Goal: Information Seeking & Learning: Learn about a topic

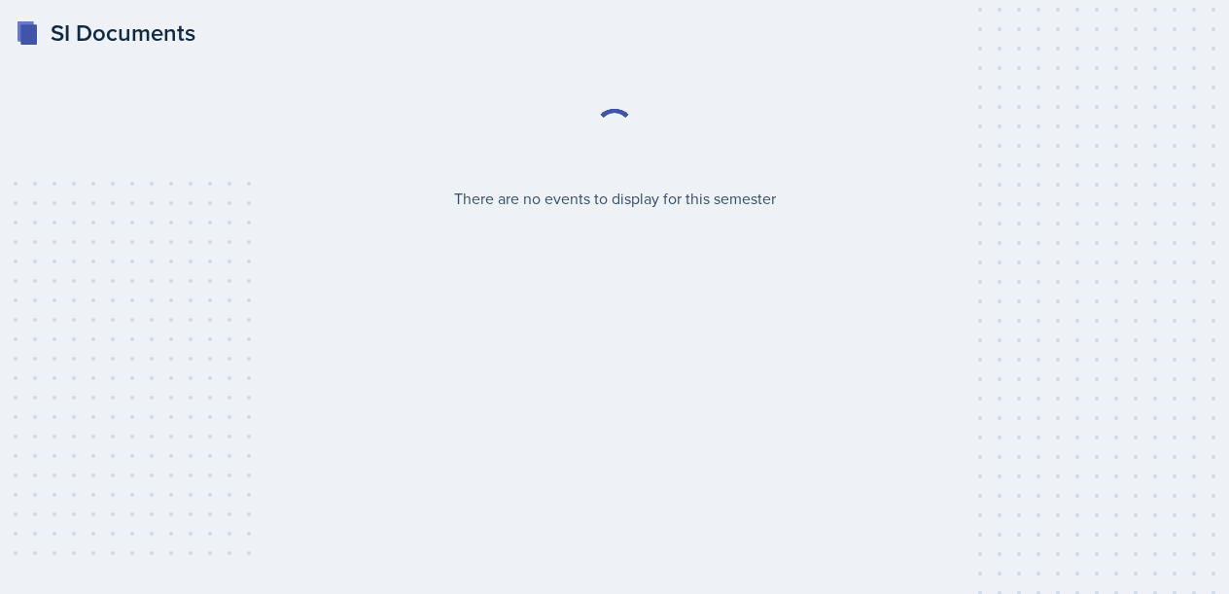
select select "2bed604d-1099-4043-b1bc-2365e8740244"
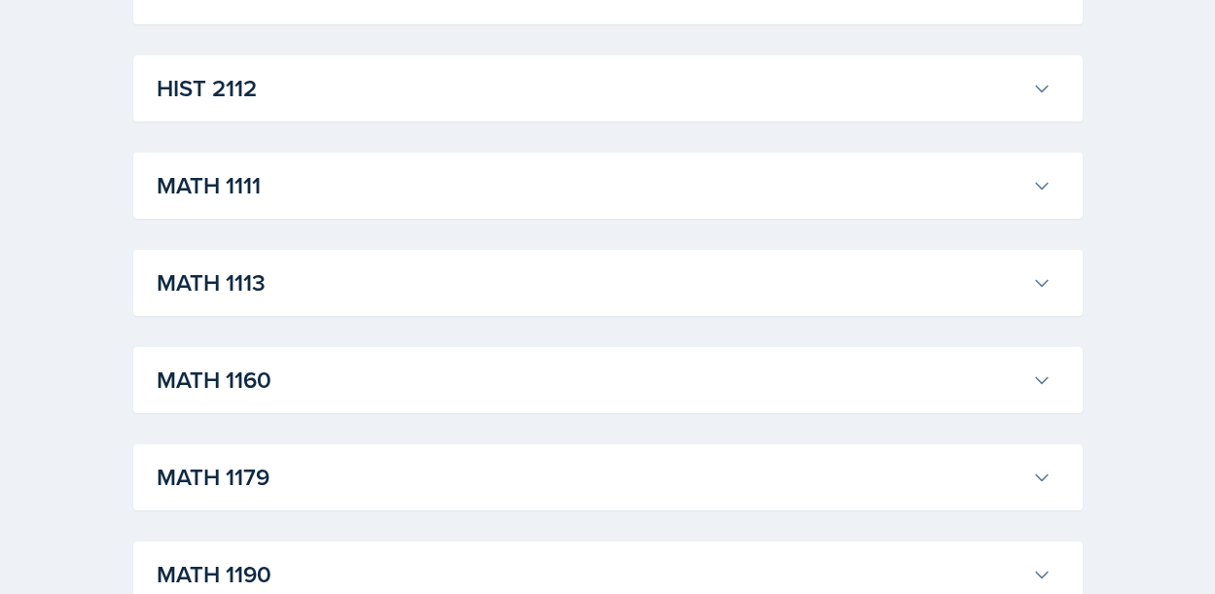
scroll to position [1750, 0]
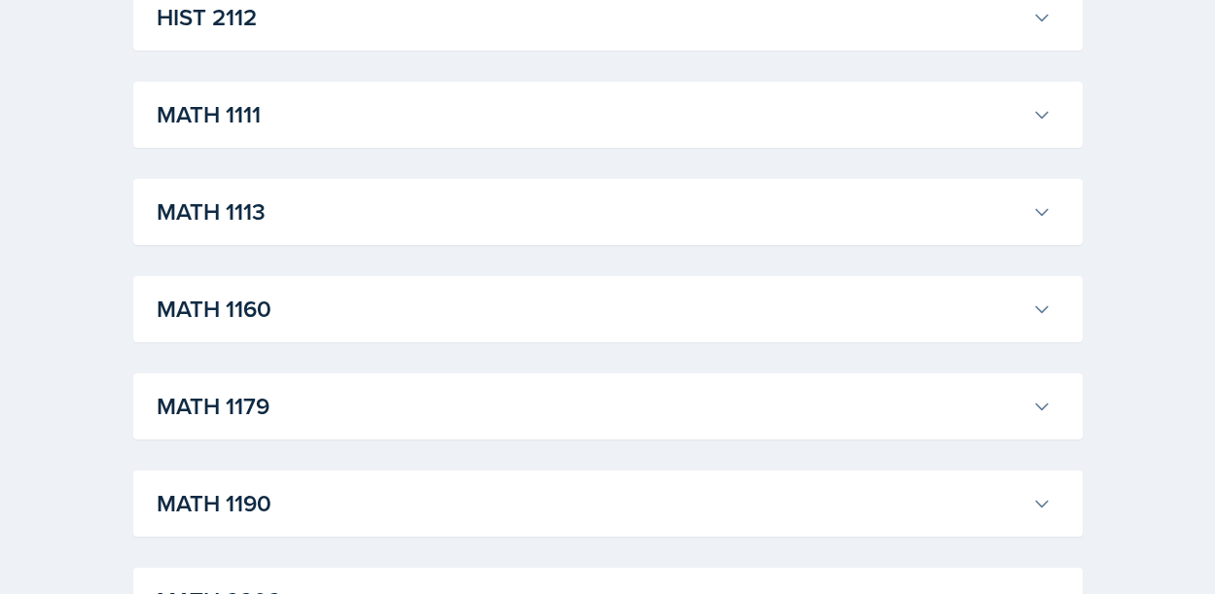
click at [272, 104] on h3 "MATH 1111" at bounding box center [590, 114] width 867 height 35
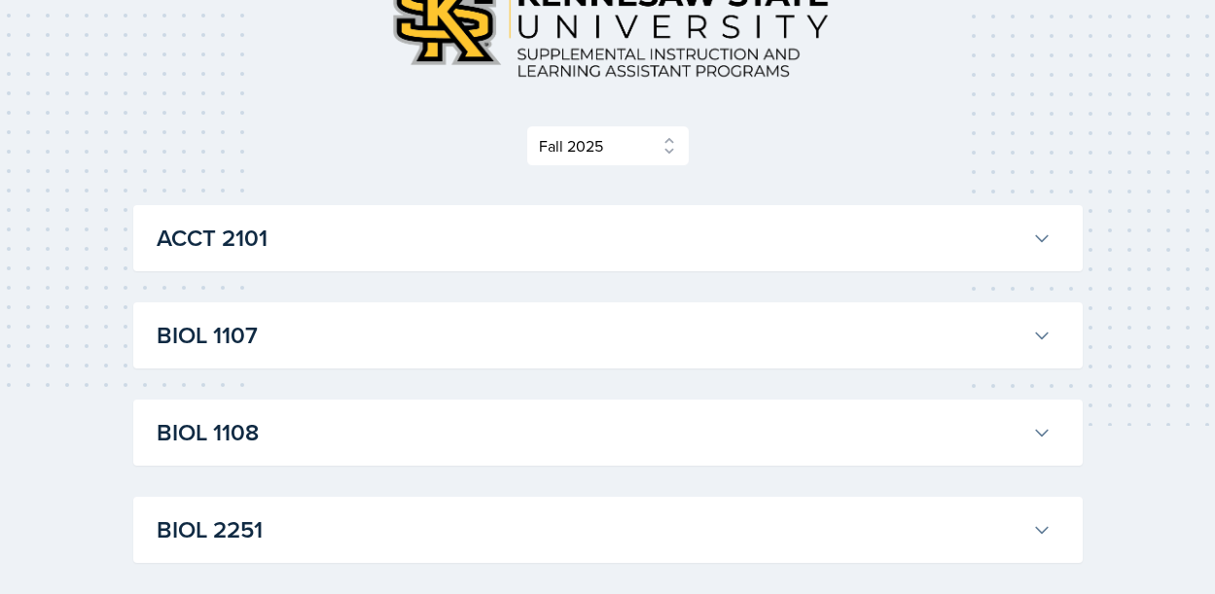
scroll to position [0, 0]
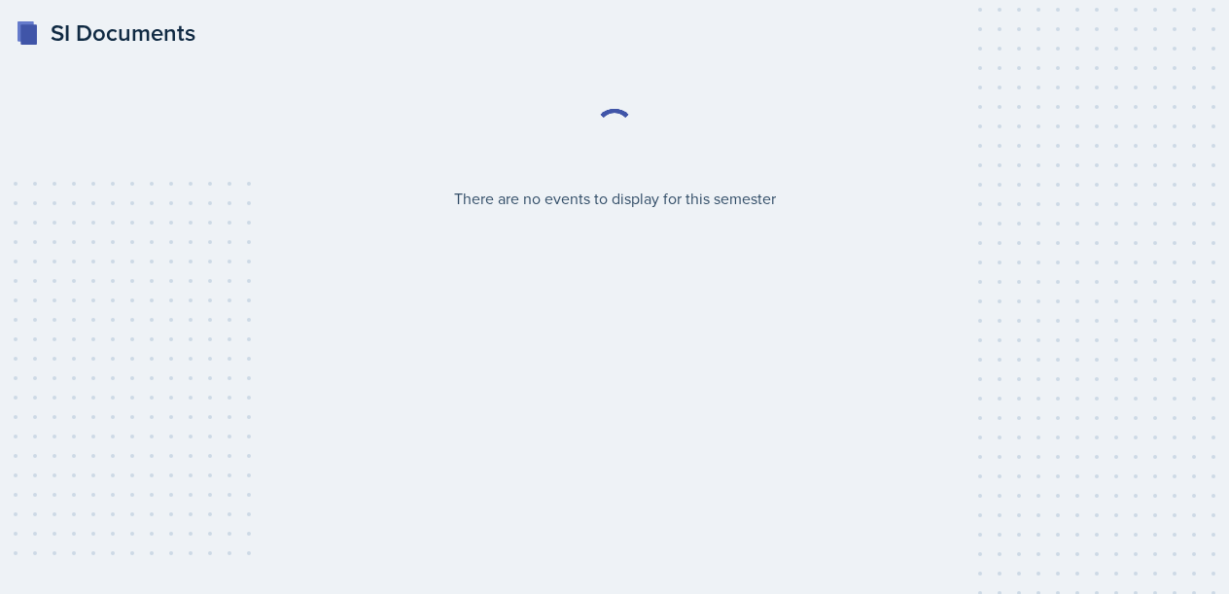
select select "2bed604d-1099-4043-b1bc-2365e8740244"
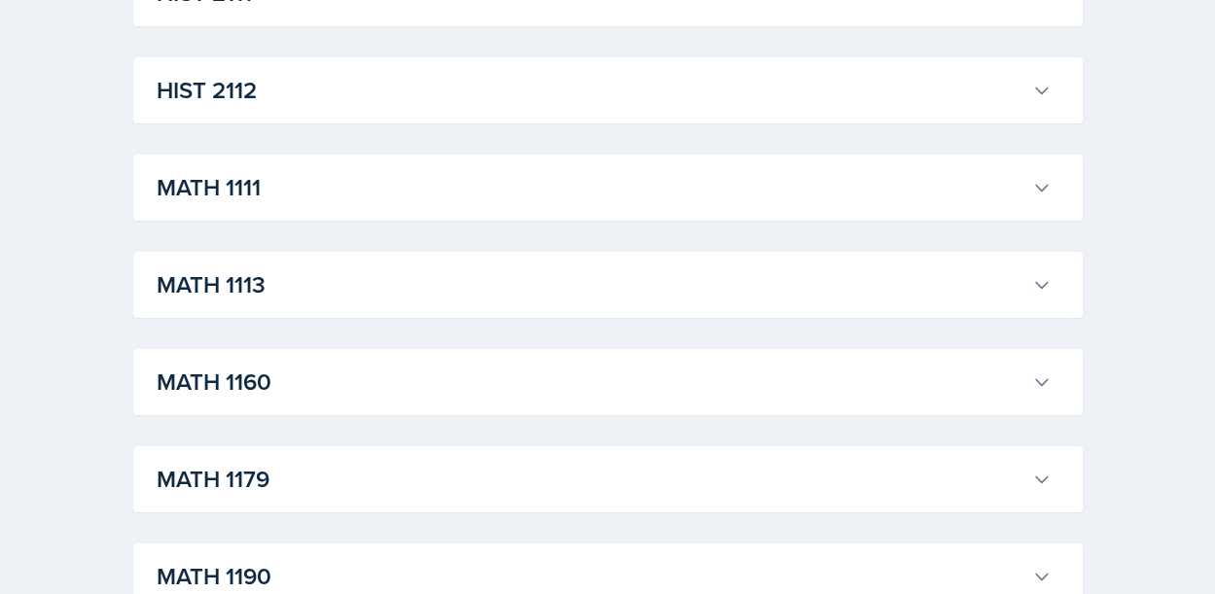
scroll to position [1653, 0]
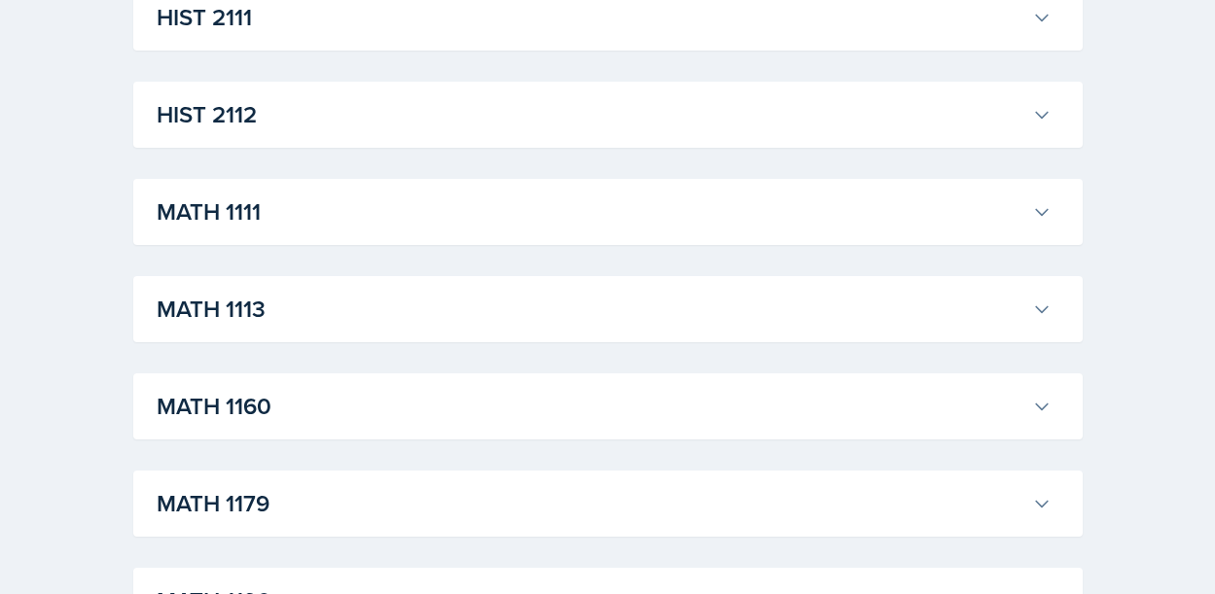
click at [331, 222] on h3 "MATH 1111" at bounding box center [590, 211] width 867 height 35
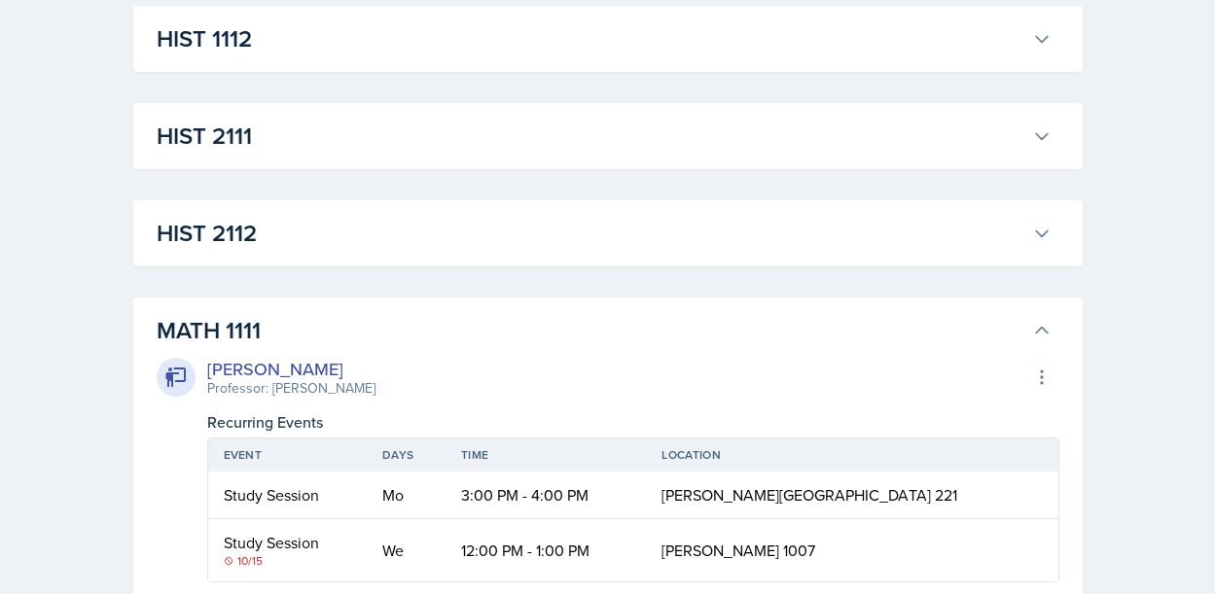
scroll to position [1264, 0]
